Goal: Task Accomplishment & Management: Understand process/instructions

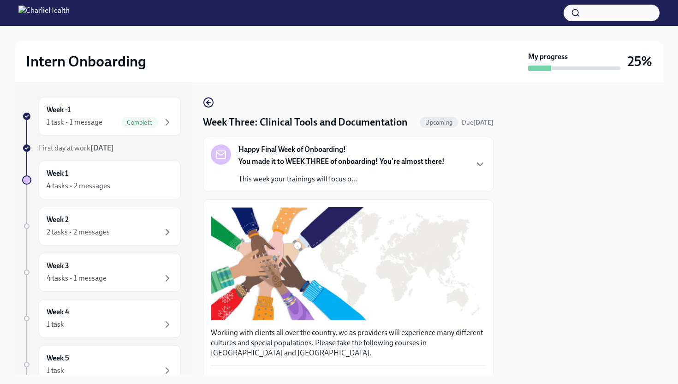
scroll to position [796, 0]
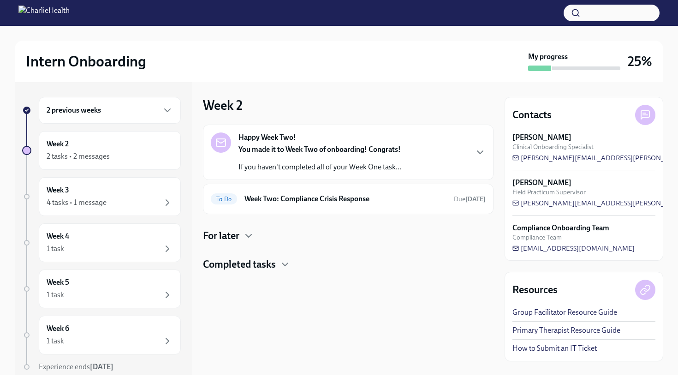
click at [128, 120] on div "2 previous weeks" at bounding box center [110, 110] width 142 height 27
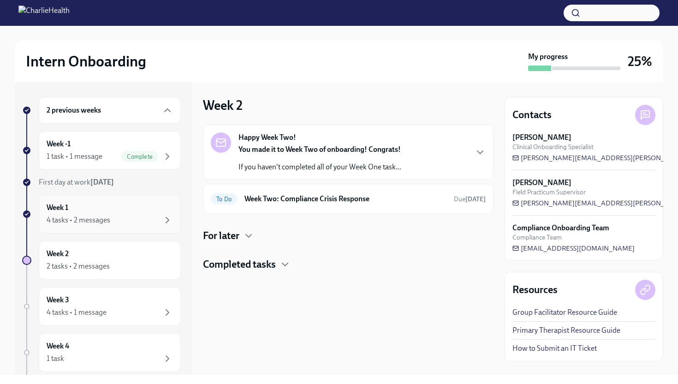
click at [122, 217] on div "4 tasks • 2 messages" at bounding box center [110, 220] width 126 height 11
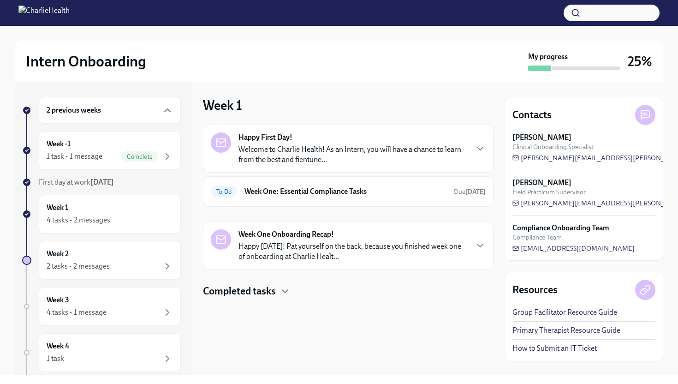
click at [283, 252] on p "Happy Friday! Pat yourself on the back, because you finished week one of onboar…" at bounding box center [353, 251] width 229 height 20
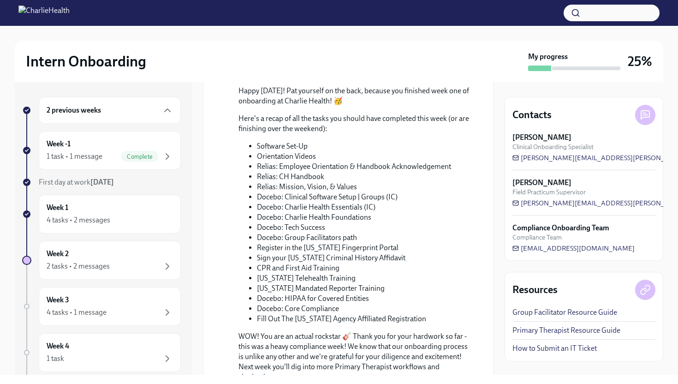
scroll to position [423, 0]
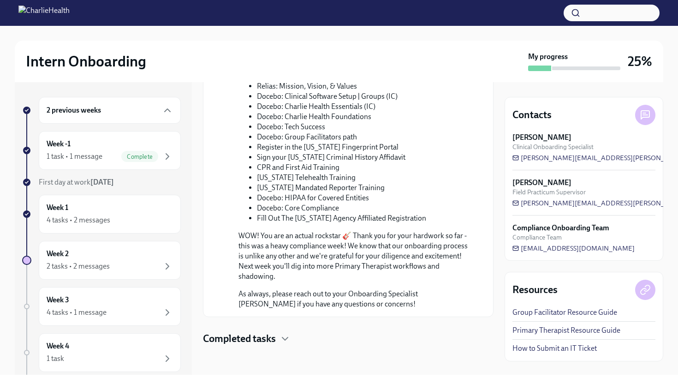
click at [270, 339] on h4 "Completed tasks" at bounding box center [239, 339] width 73 height 14
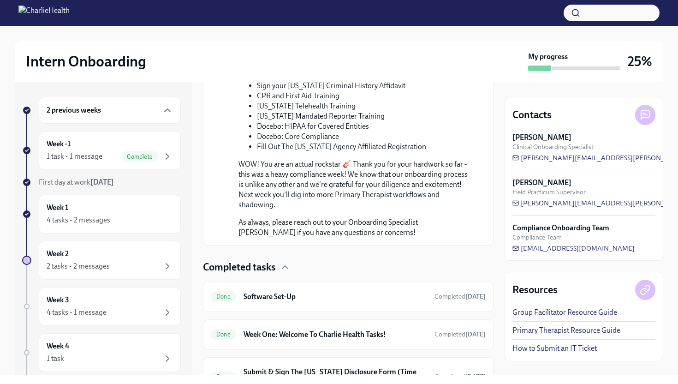
scroll to position [545, 0]
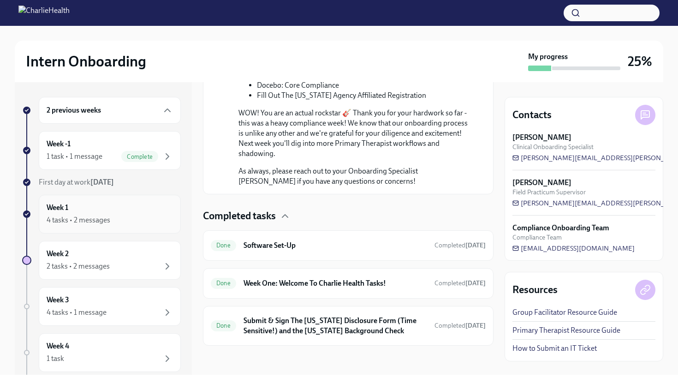
click at [119, 210] on div "Week 1 4 tasks • 2 messages" at bounding box center [110, 214] width 126 height 23
click at [119, 251] on div "Week 2 2 tasks • 2 messages" at bounding box center [110, 260] width 126 height 23
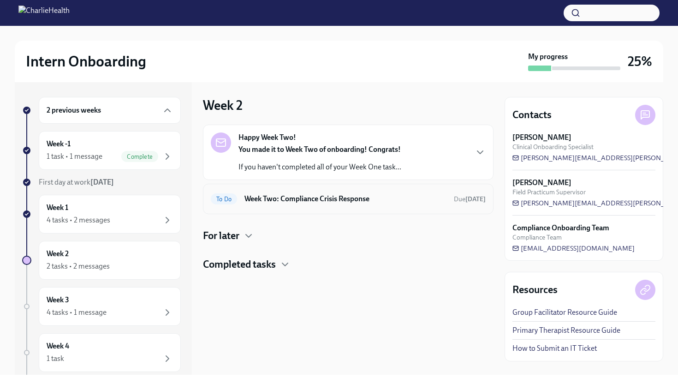
click at [245, 201] on h6 "Week Two: Compliance Crisis Response" at bounding box center [346, 199] width 202 height 10
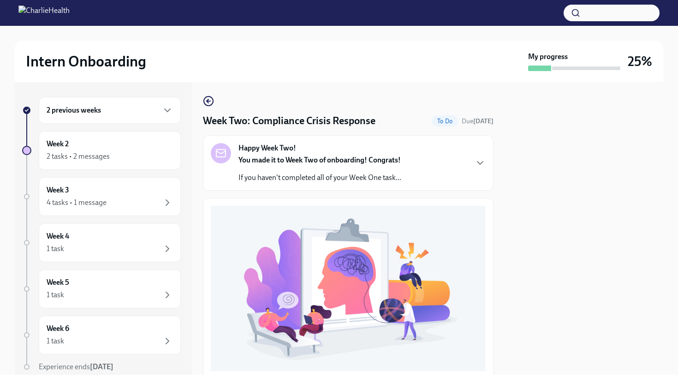
click at [261, 158] on strong "You made it to Week Two of onboarding! Congrats!" at bounding box center [320, 160] width 162 height 9
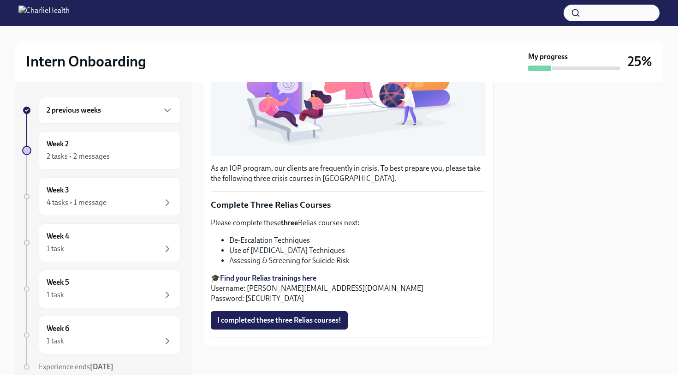
scroll to position [471, 0]
click at [151, 235] on div "Week 4 1 task" at bounding box center [110, 242] width 126 height 23
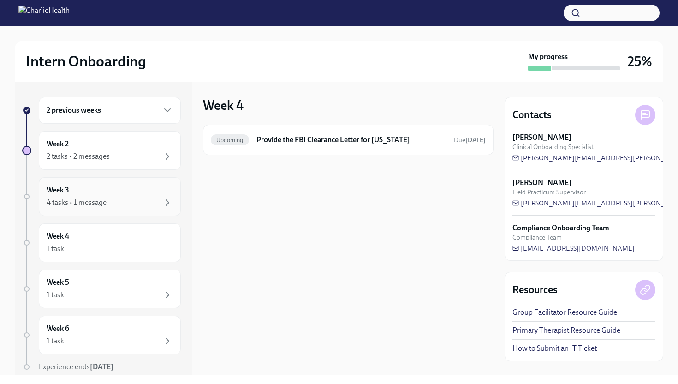
click at [156, 199] on div "4 tasks • 1 message" at bounding box center [110, 202] width 126 height 11
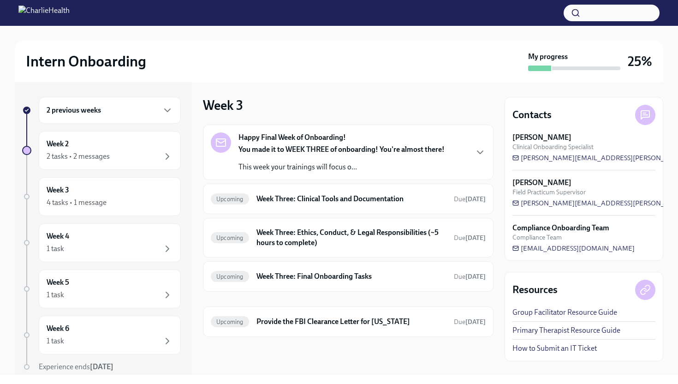
click at [300, 153] on strong "You made it to WEEK THREE of onboarding! You're almost there!" at bounding box center [342, 149] width 206 height 9
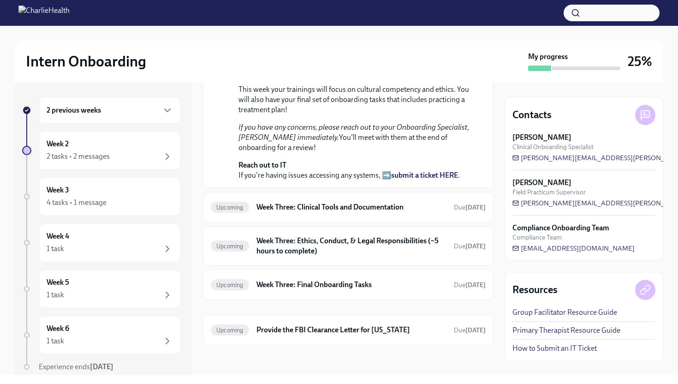
scroll to position [145, 0]
click at [150, 195] on div "Week 3 4 tasks • 1 message" at bounding box center [110, 196] width 126 height 23
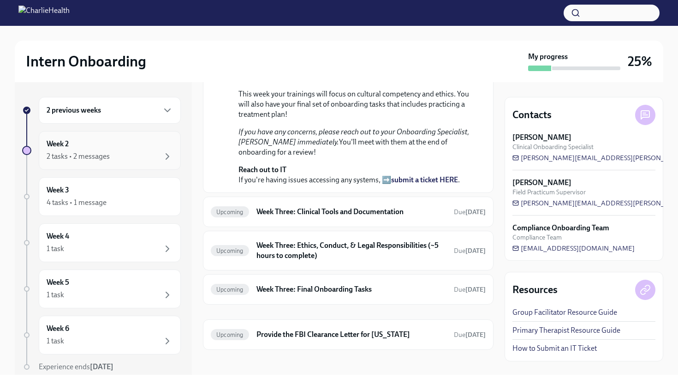
click at [140, 146] on div "Week 2 2 tasks • 2 messages" at bounding box center [110, 150] width 126 height 23
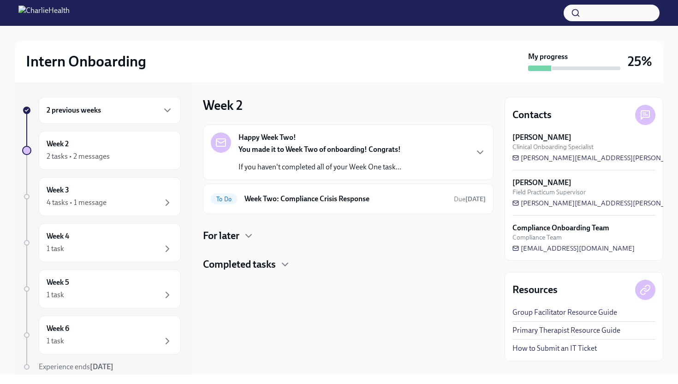
click at [295, 156] on div "You made it to Week Two of onboarding! Congrats! If you haven't completed all o…" at bounding box center [320, 158] width 163 height 28
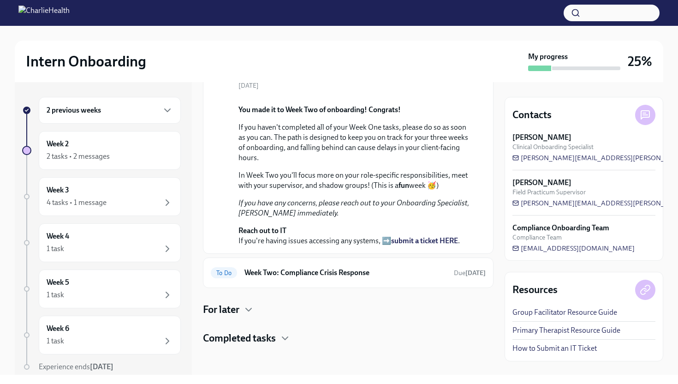
scroll to position [168, 0]
click at [255, 278] on h6 "Week Two: Compliance Crisis Response" at bounding box center [346, 273] width 202 height 10
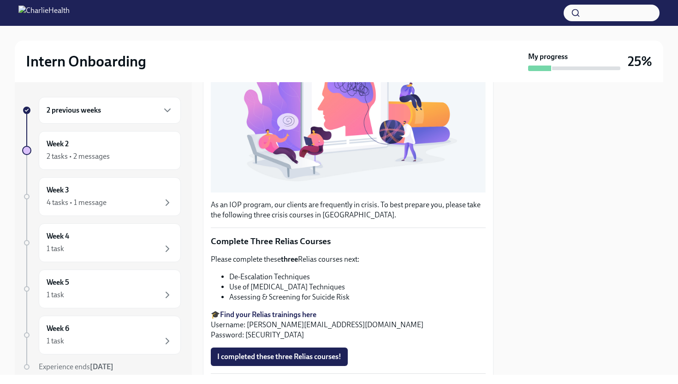
scroll to position [217, 0]
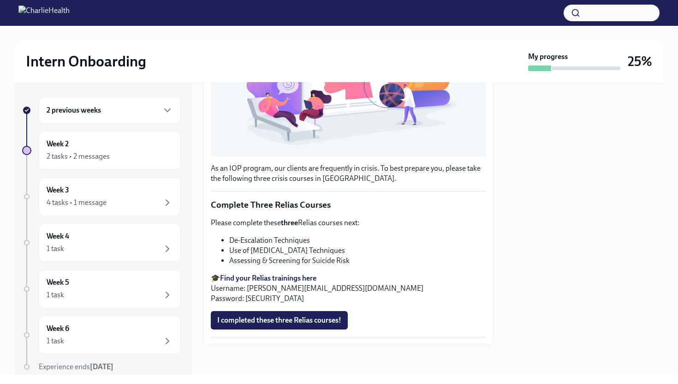
click at [252, 281] on strong "Find your Relias trainings here" at bounding box center [268, 278] width 96 height 9
